Goal: Task Accomplishment & Management: Manage account settings

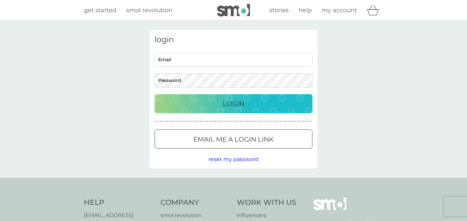
click at [238, 139] on div at bounding box center [234, 139] width 24 height 7
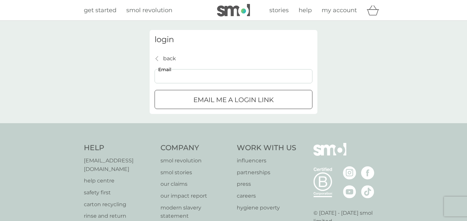
click at [200, 79] on input "Email" at bounding box center [234, 76] width 158 height 14
type input "[PERSON_NAME][DOMAIN_NAME][EMAIL_ADDRESS][DOMAIN_NAME]"
click at [217, 101] on p "Email me a login link" at bounding box center [233, 99] width 80 height 11
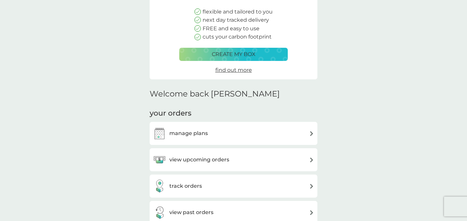
scroll to position [78, 0]
click at [236, 136] on div "manage plans" at bounding box center [233, 132] width 161 height 13
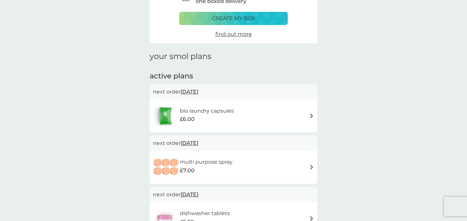
scroll to position [46, 0]
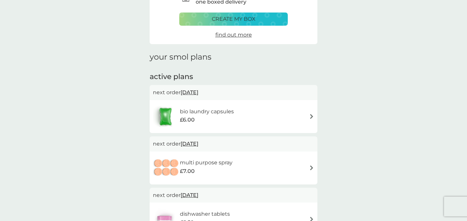
click at [198, 94] on span "[DATE]" at bounding box center [190, 92] width 18 height 13
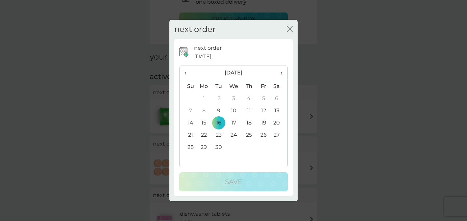
click at [220, 109] on td "9" at bounding box center [218, 110] width 15 height 12
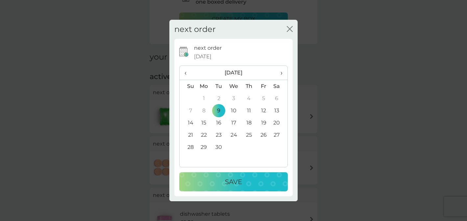
click at [225, 186] on p "Save" at bounding box center [233, 181] width 17 height 11
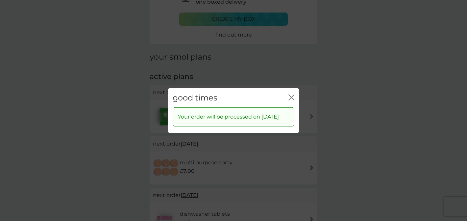
click at [289, 94] on icon "close" at bounding box center [291, 97] width 6 height 6
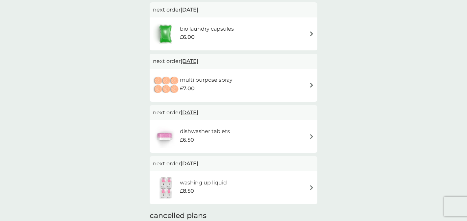
scroll to position [128, 0]
click at [198, 165] on span "[DATE]" at bounding box center [190, 163] width 18 height 13
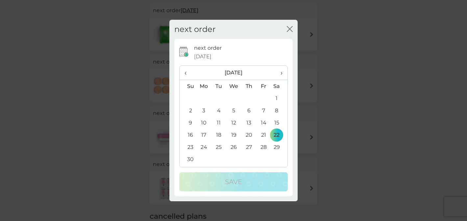
click at [282, 74] on th "›" at bounding box center [279, 73] width 16 height 14
click at [280, 73] on span "›" at bounding box center [279, 73] width 7 height 14
click at [189, 111] on td "1" at bounding box center [188, 110] width 17 height 12
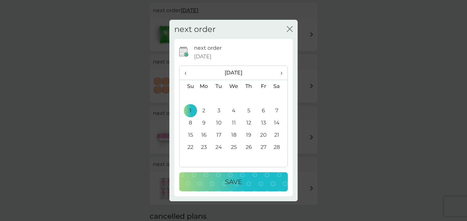
click at [211, 184] on div "Save" at bounding box center [233, 181] width 95 height 11
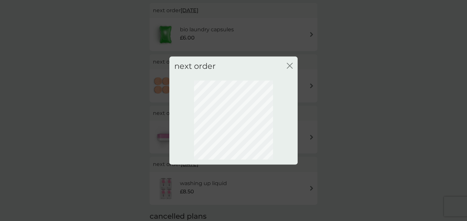
scroll to position [55, 0]
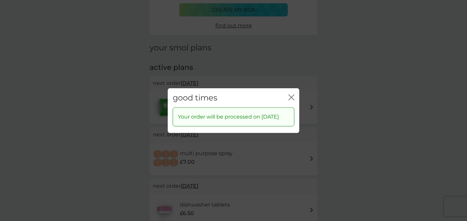
click at [292, 95] on icon "close" at bounding box center [291, 97] width 6 height 6
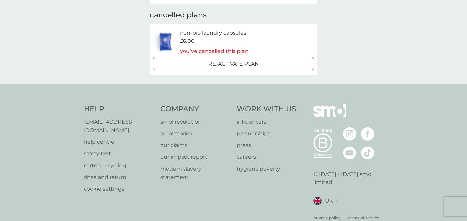
scroll to position [0, 0]
